Goal: Use online tool/utility

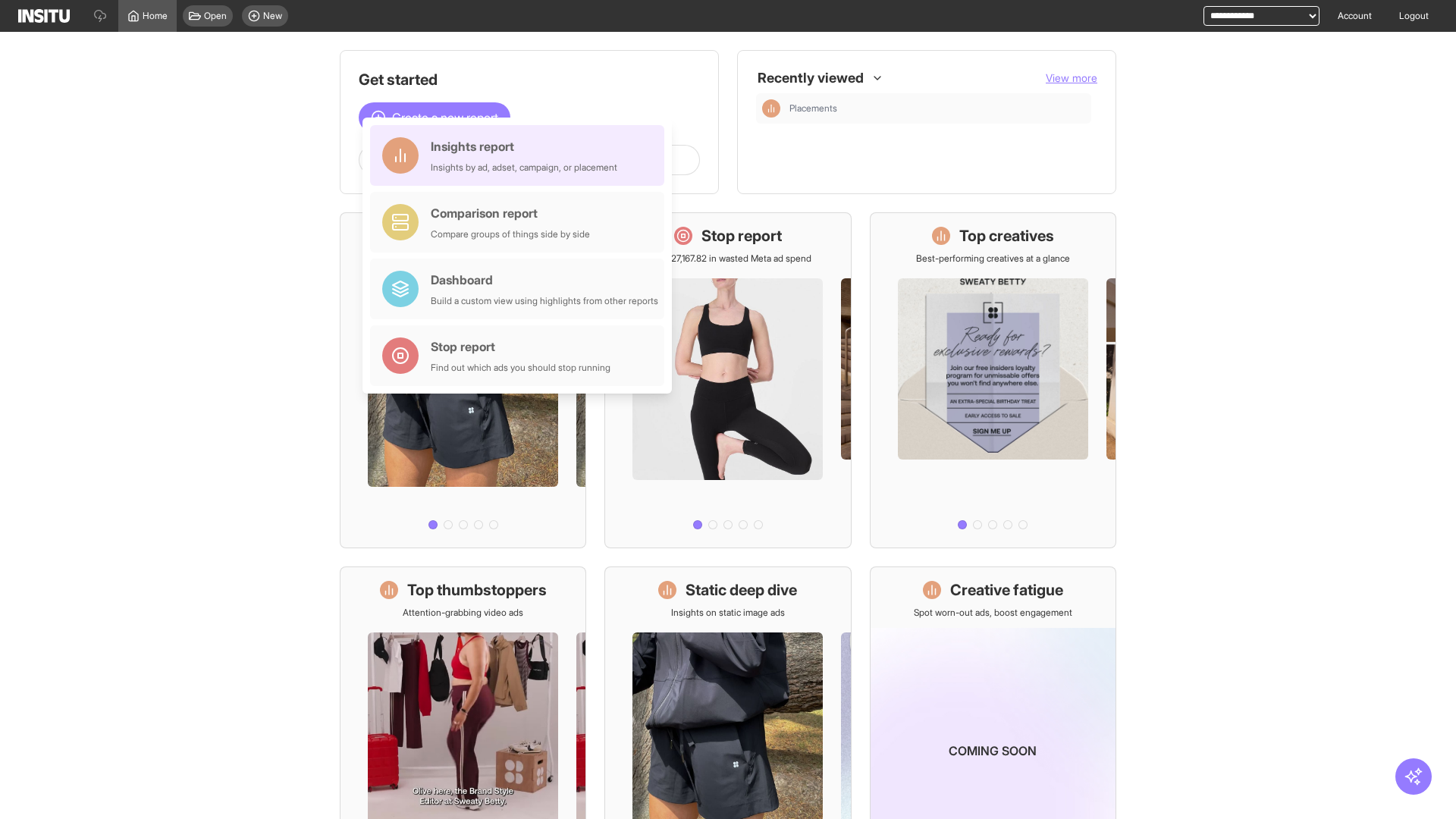
click at [520, 155] on div "Insights report Insights by ad, adset, campaign, or placement" at bounding box center [523, 155] width 187 height 36
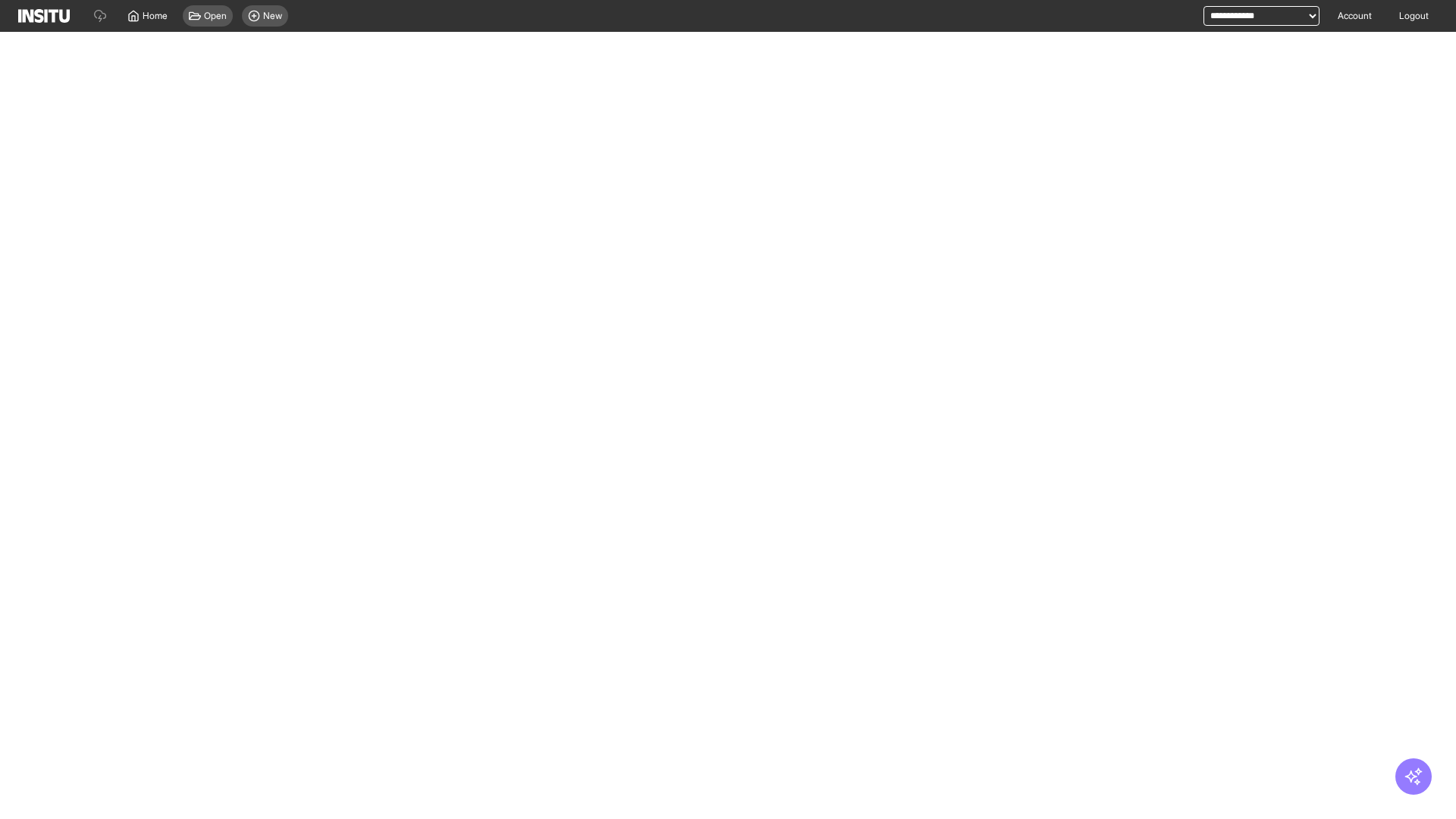
select select "**"
